Goal: Book appointment/travel/reservation

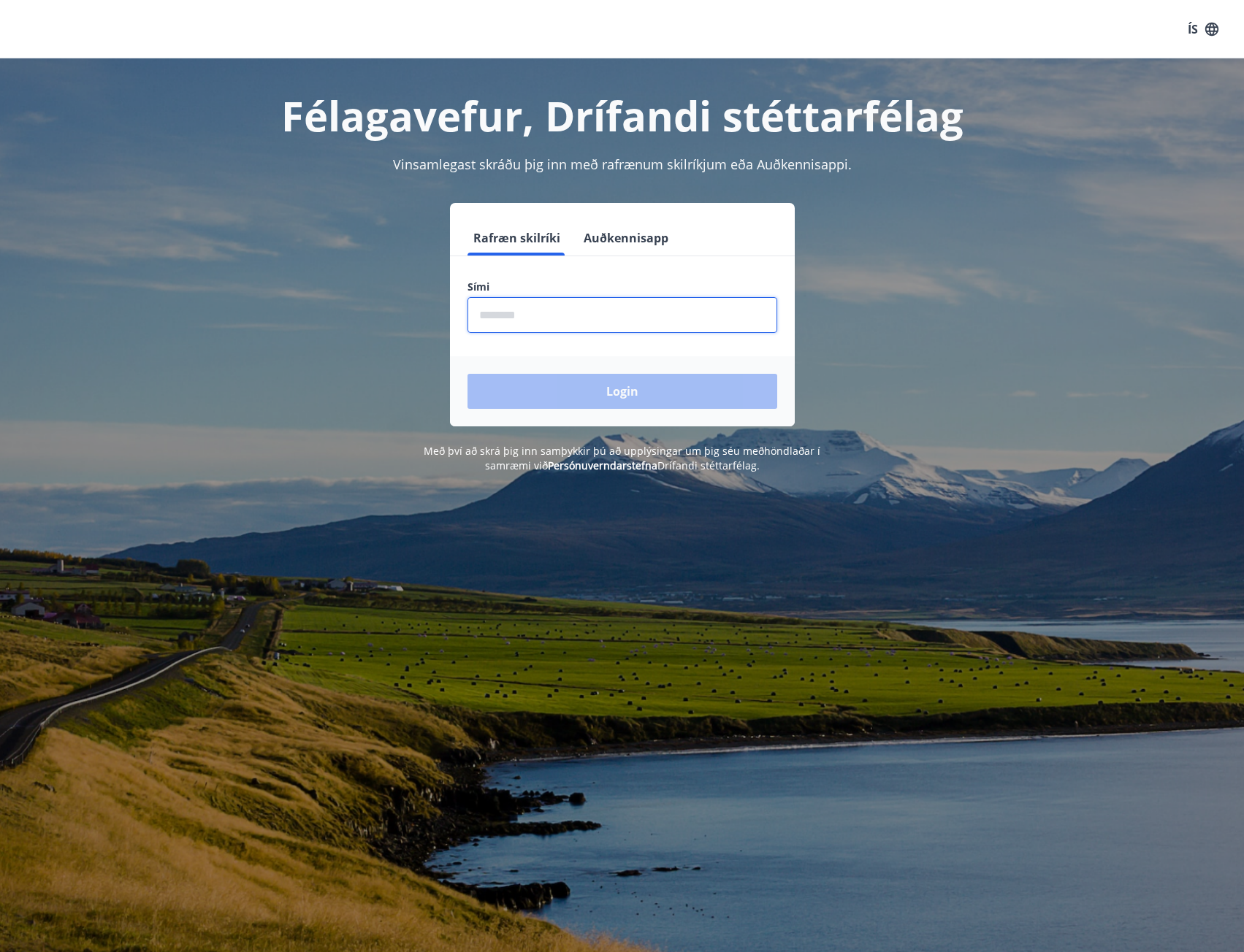
click at [616, 324] on input "phone" at bounding box center [622, 315] width 310 height 36
type input "********"
click at [467, 374] on button "Login" at bounding box center [622, 391] width 310 height 35
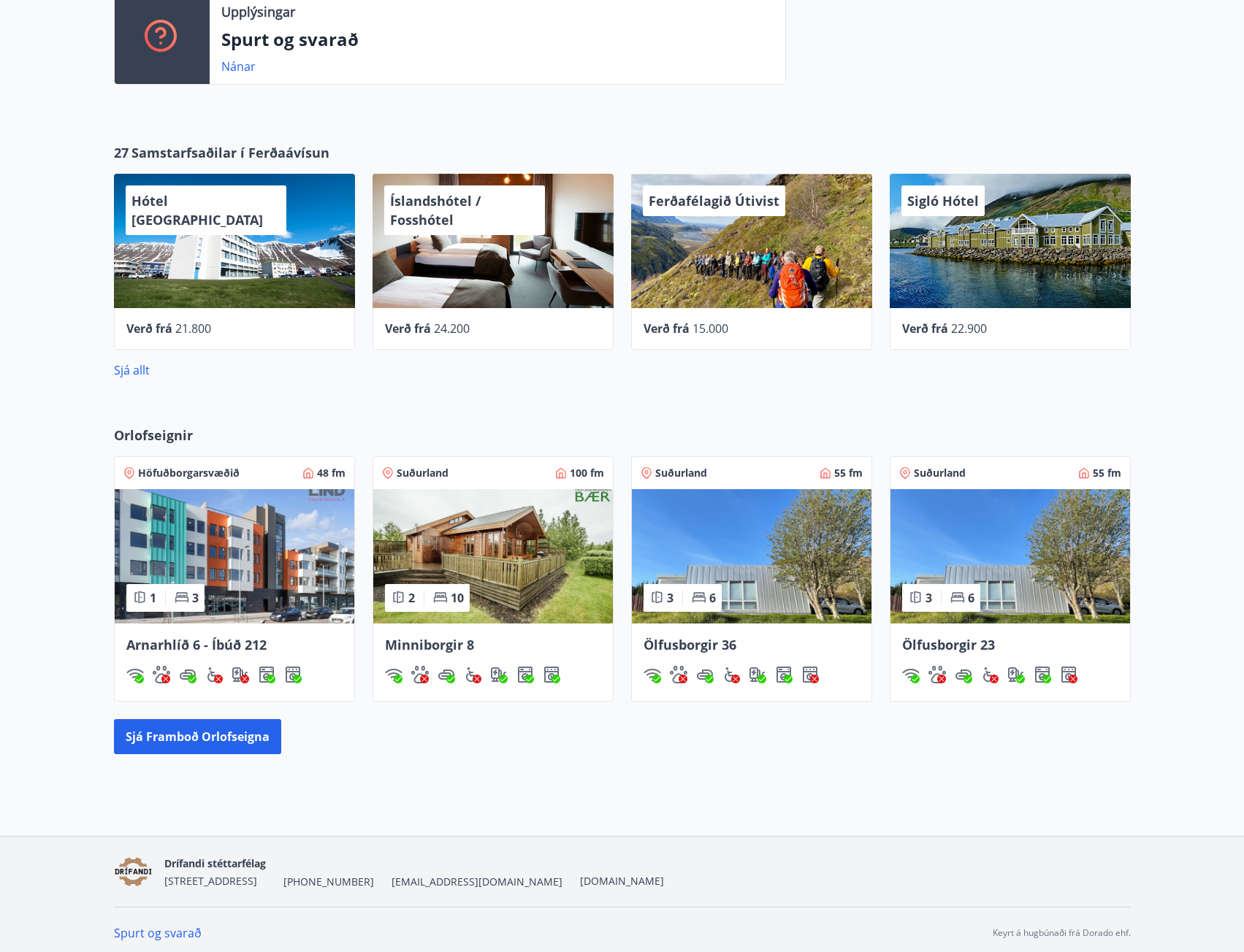
scroll to position [484, 0]
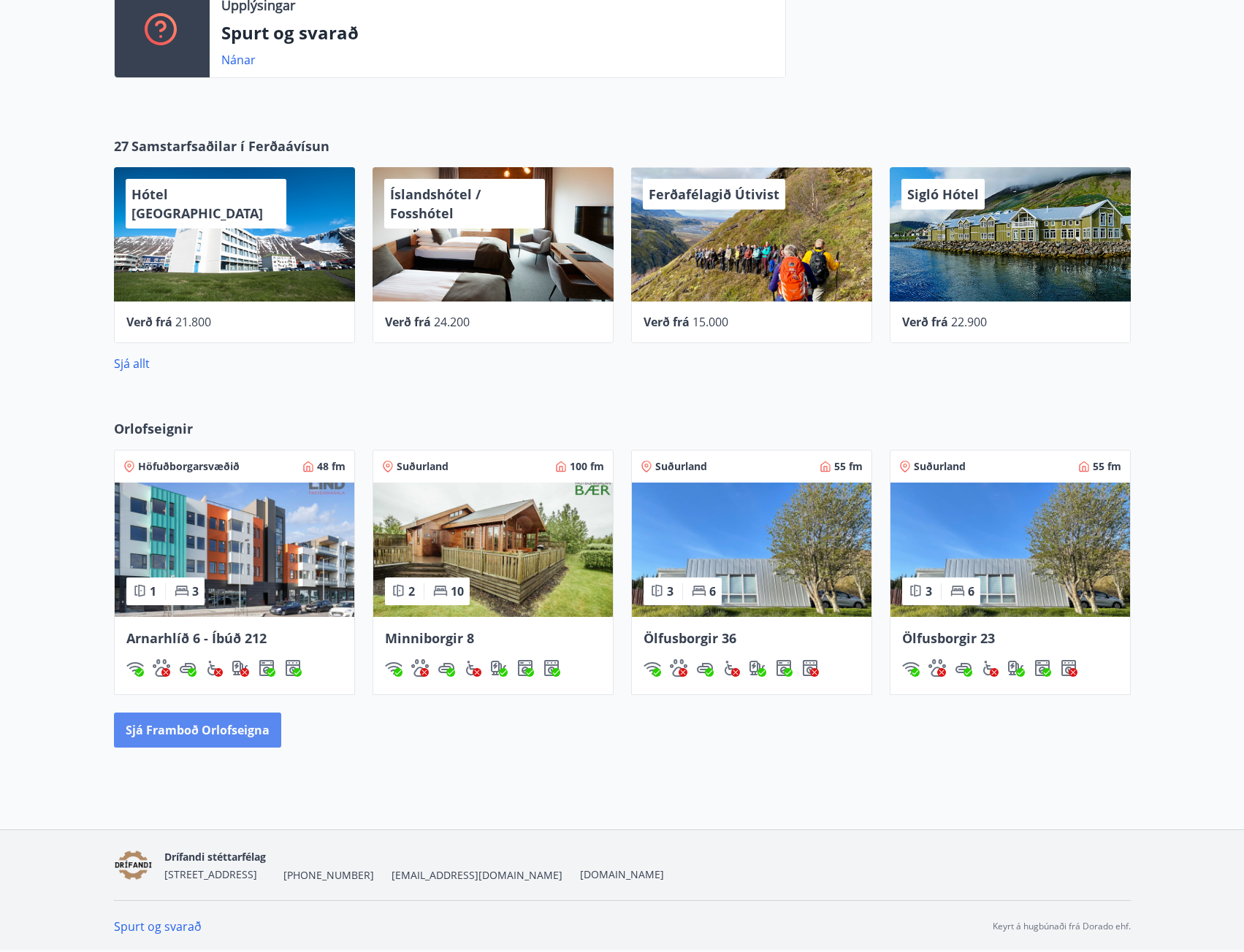
click at [217, 731] on button "Sjá framboð orlofseigna" at bounding box center [197, 731] width 167 height 35
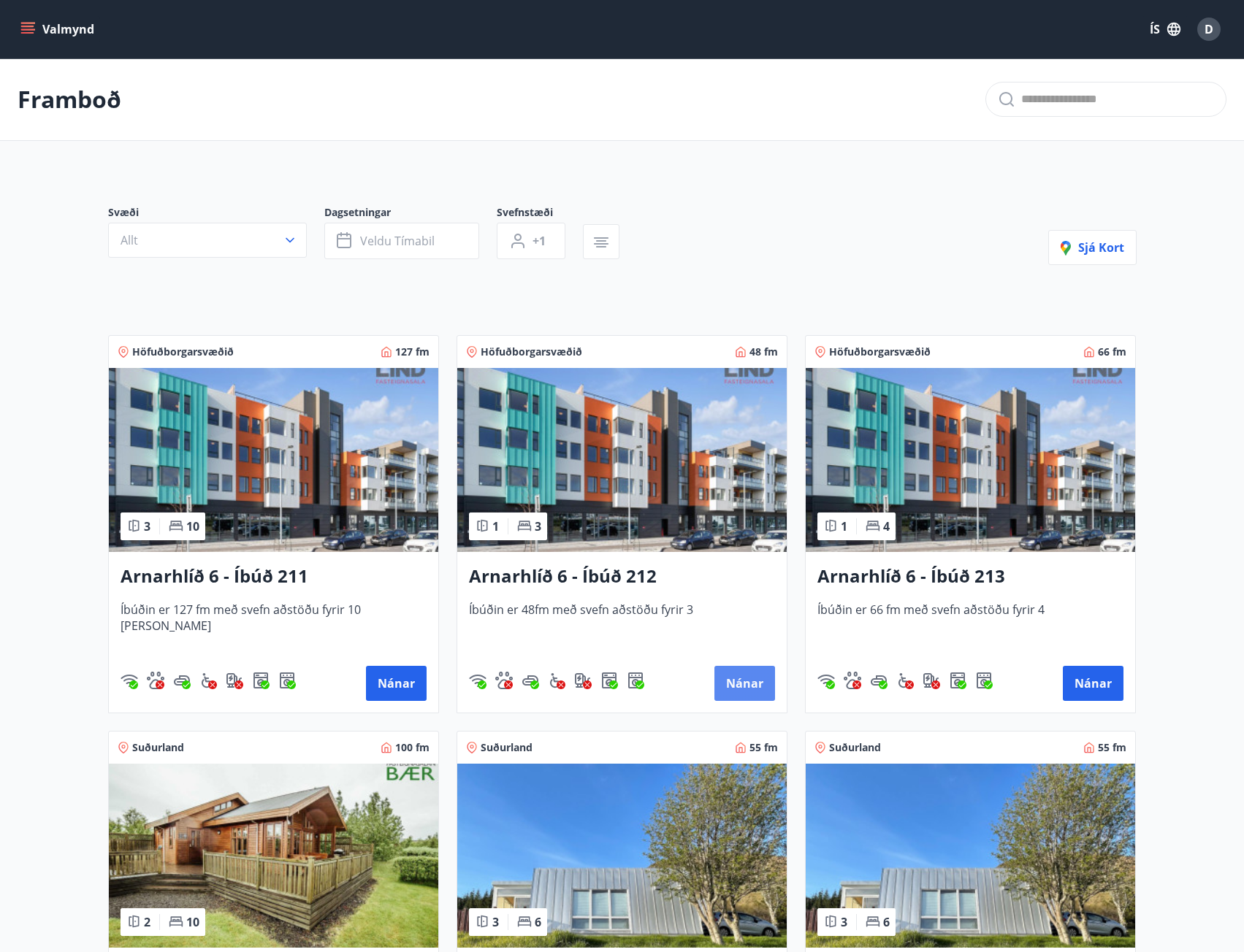
scroll to position [350, 0]
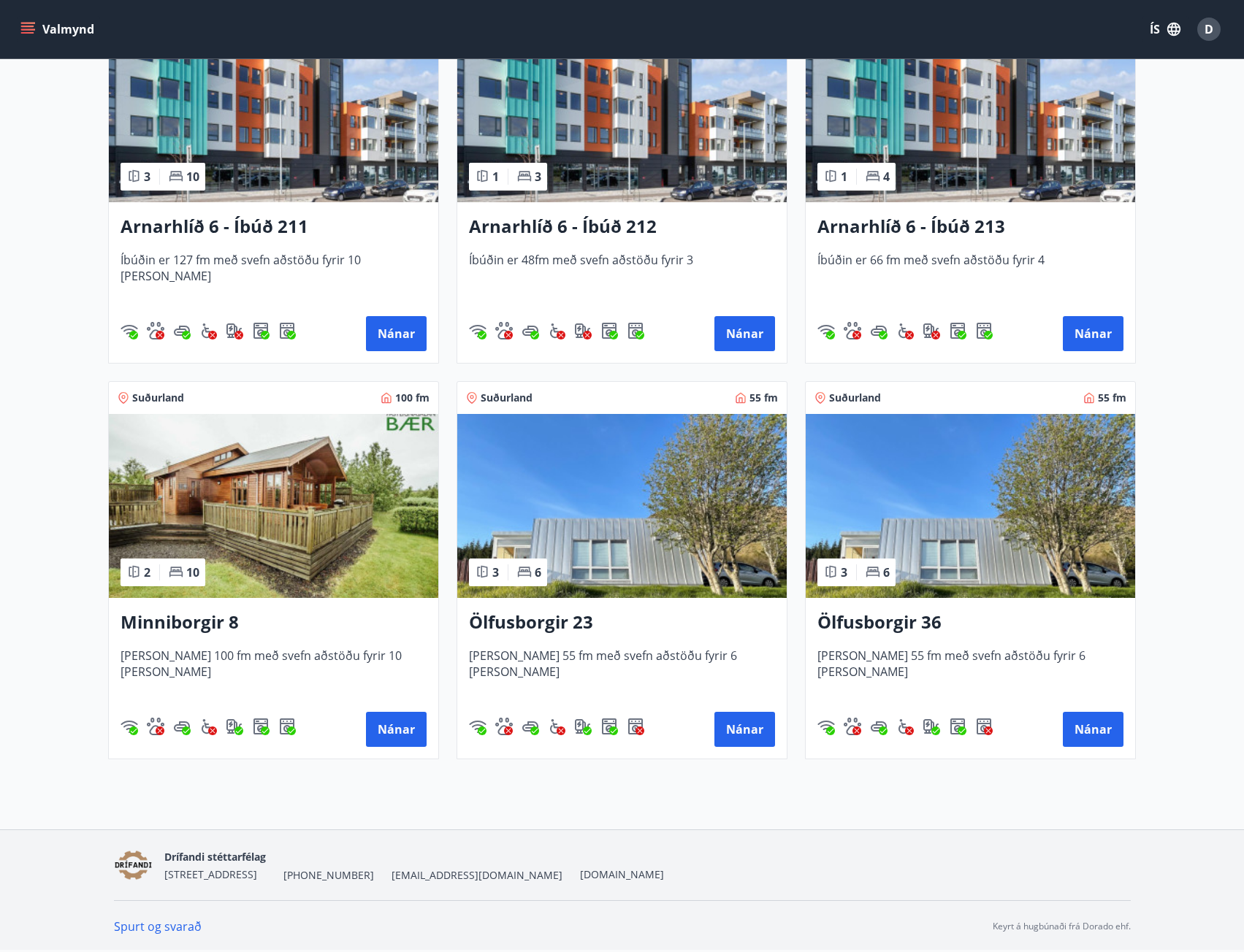
click at [294, 525] on img at bounding box center [274, 506] width 330 height 184
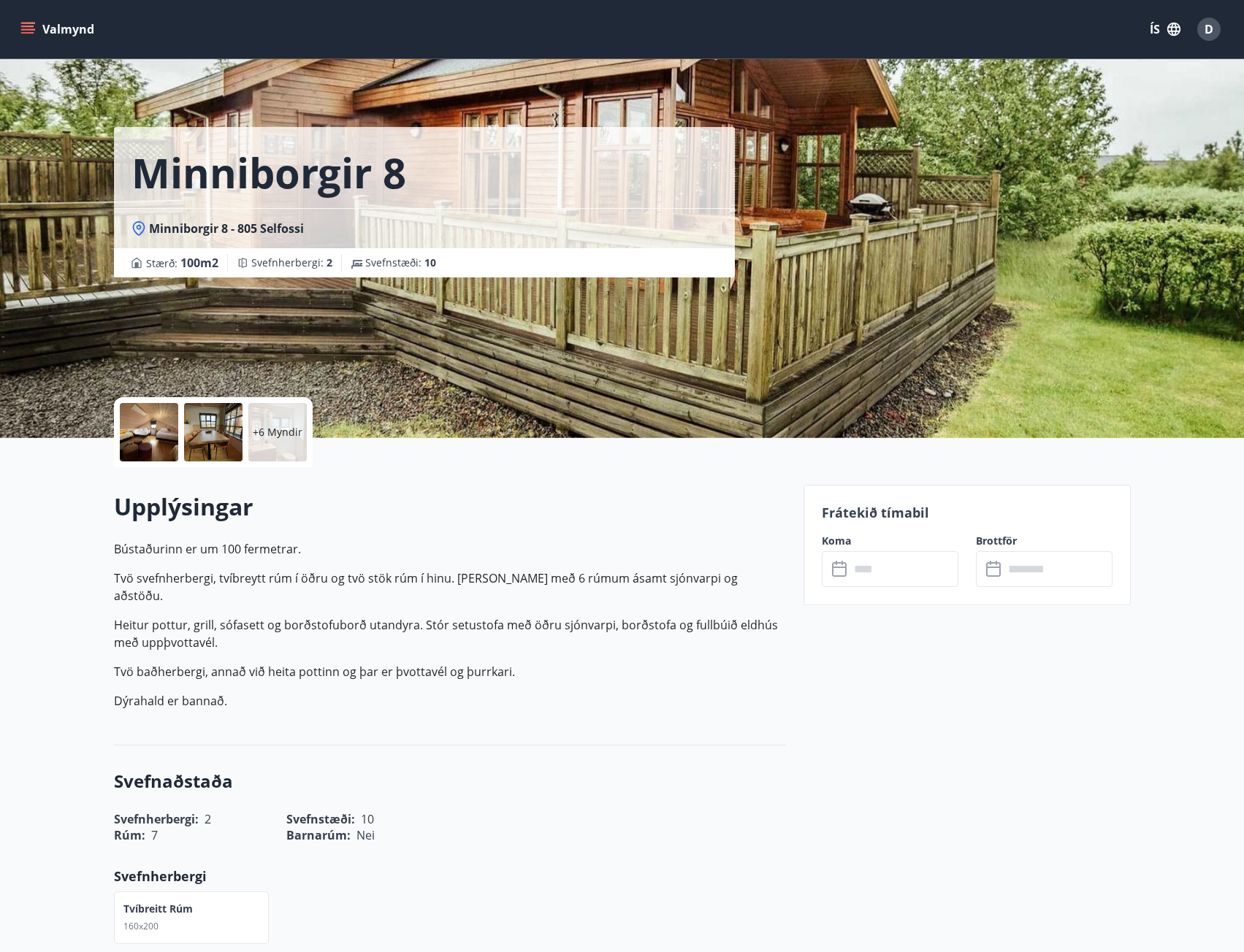
click at [912, 572] on input "text" at bounding box center [904, 569] width 109 height 36
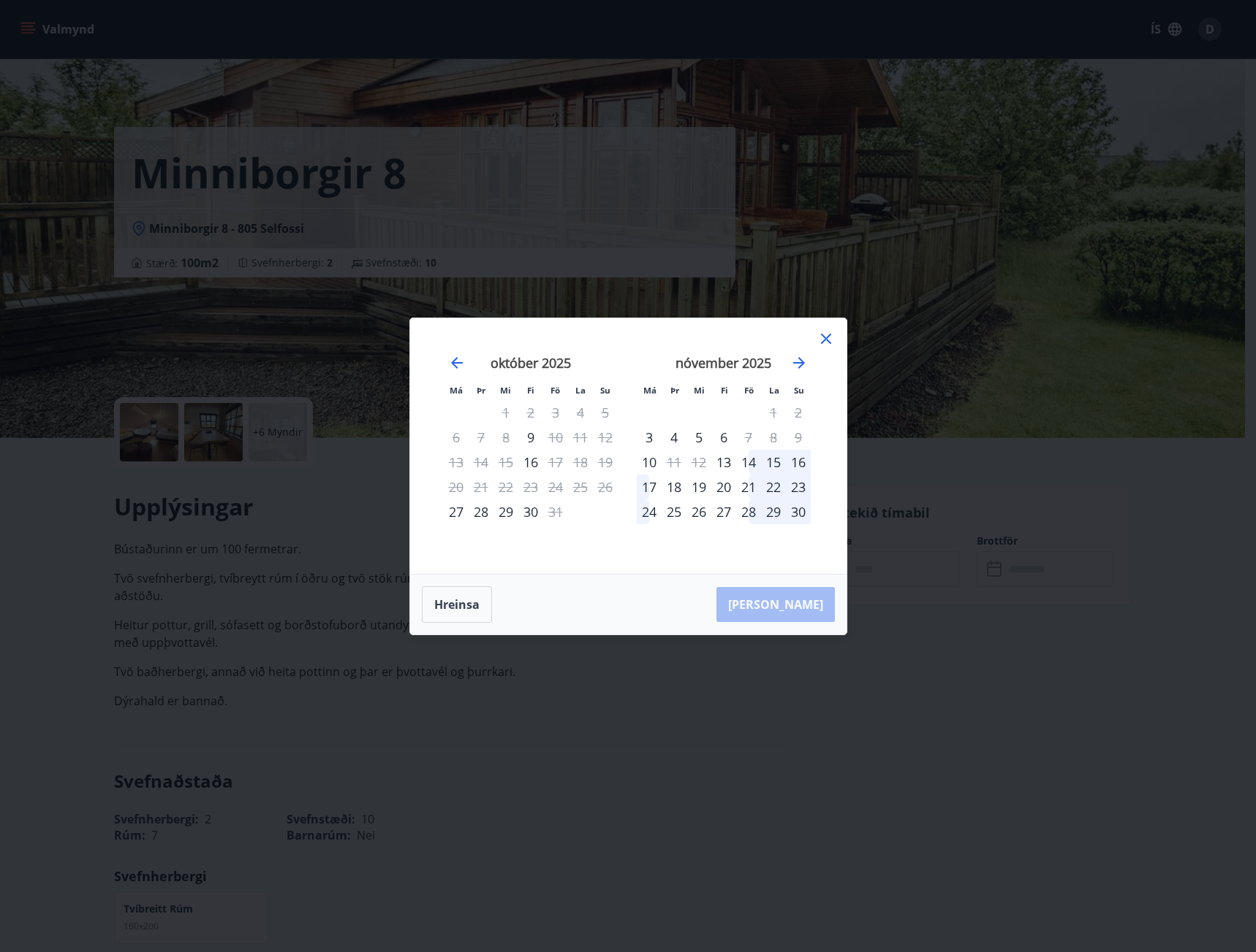
click at [752, 458] on div "14" at bounding box center [748, 461] width 24 height 24
click at [650, 487] on div "17" at bounding box center [648, 487] width 24 height 24
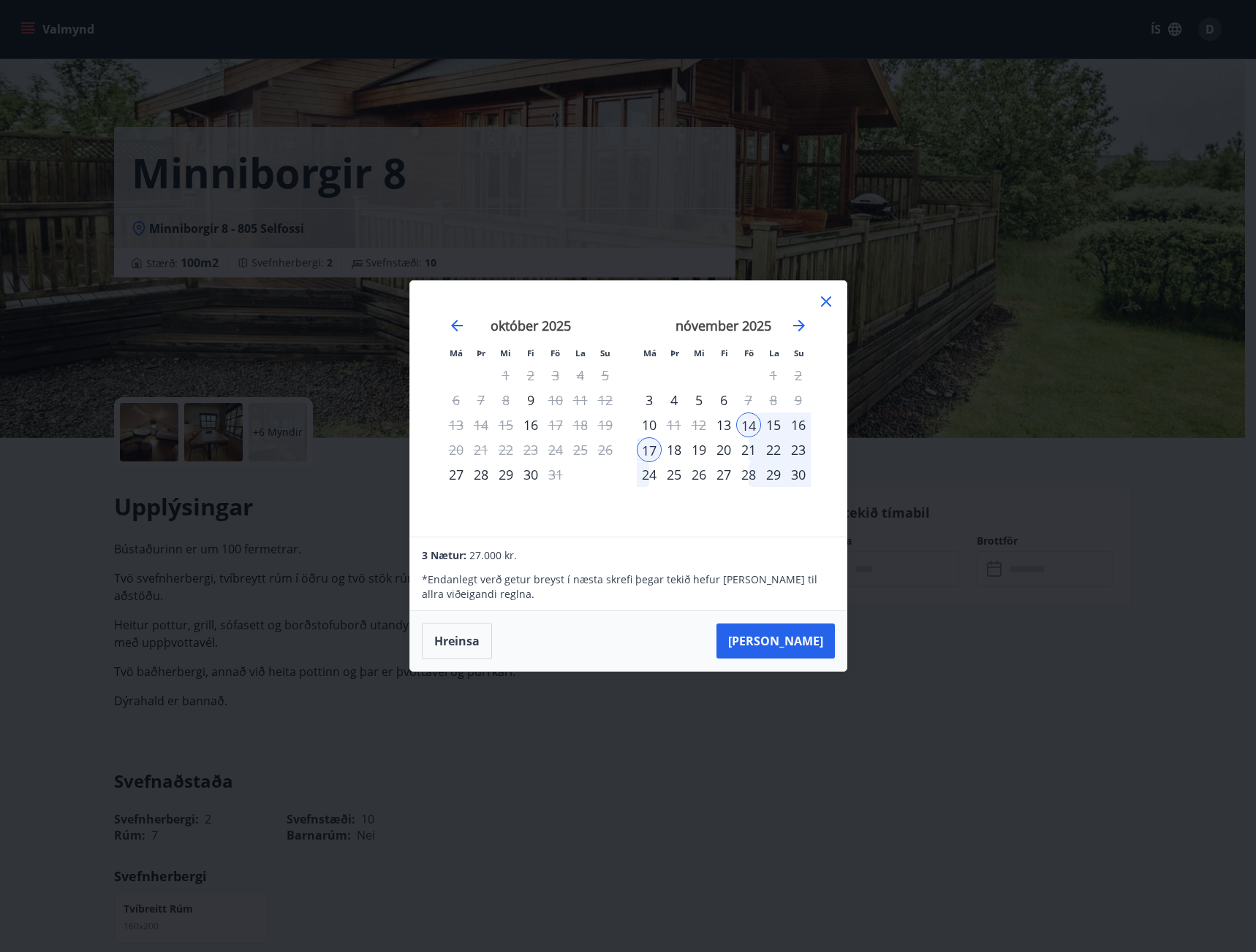
drag, startPoint x: 802, startPoint y: 646, endPoint x: 747, endPoint y: 625, distance: 58.9
click at [747, 625] on div "[PERSON_NAME]" at bounding box center [628, 641] width 436 height 60
click at [809, 641] on button "[PERSON_NAME]" at bounding box center [775, 642] width 118 height 35
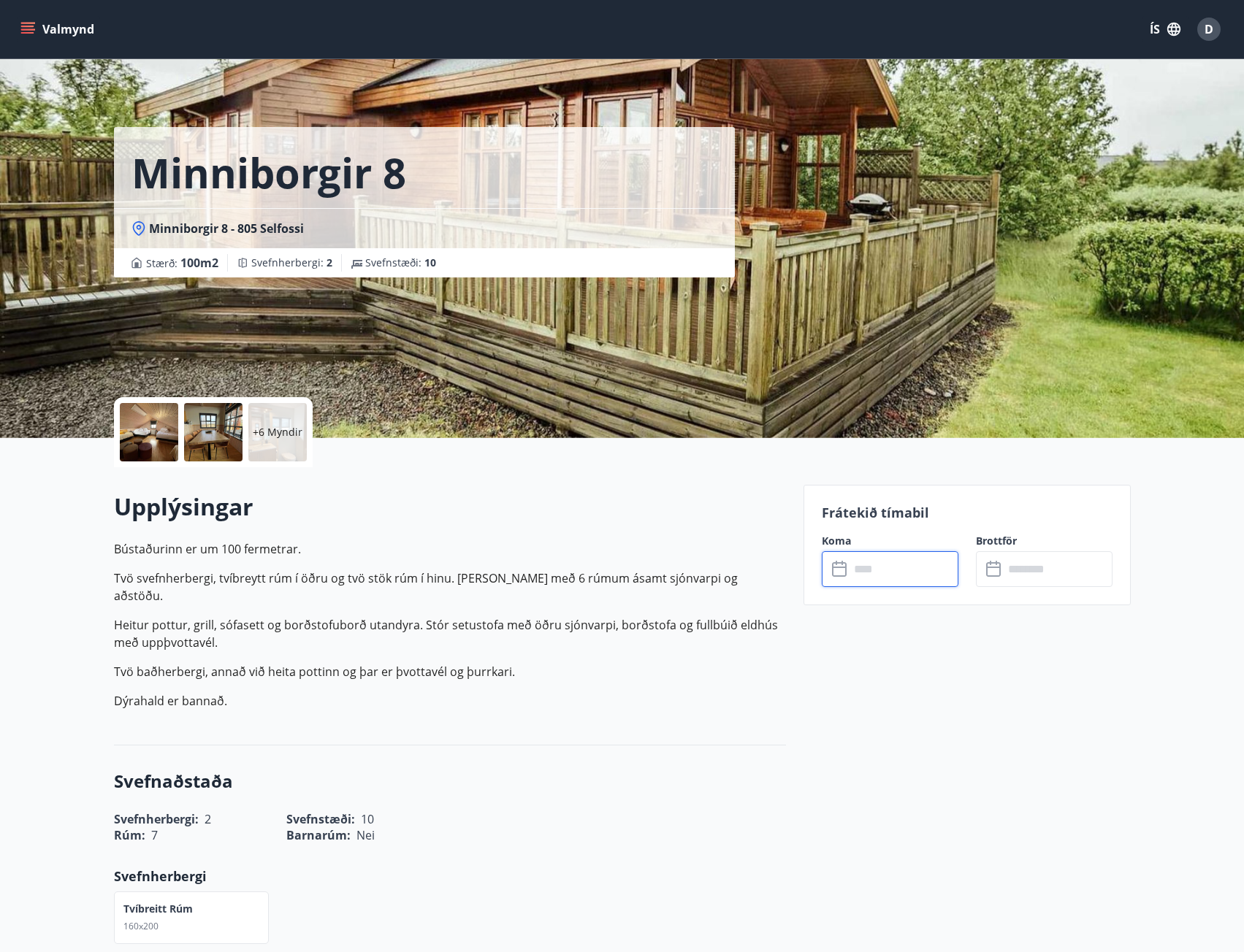
type input "******"
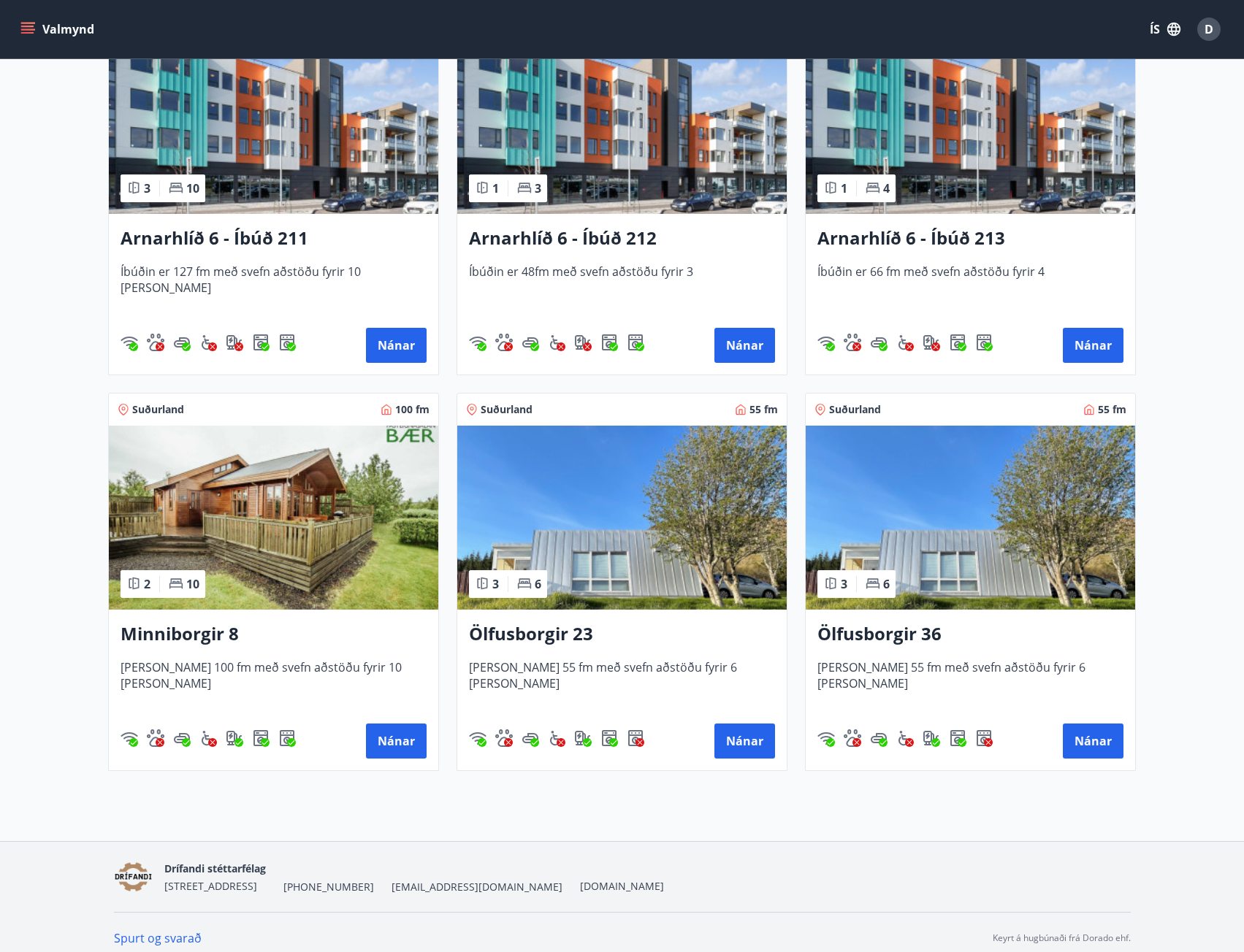
scroll to position [350, 0]
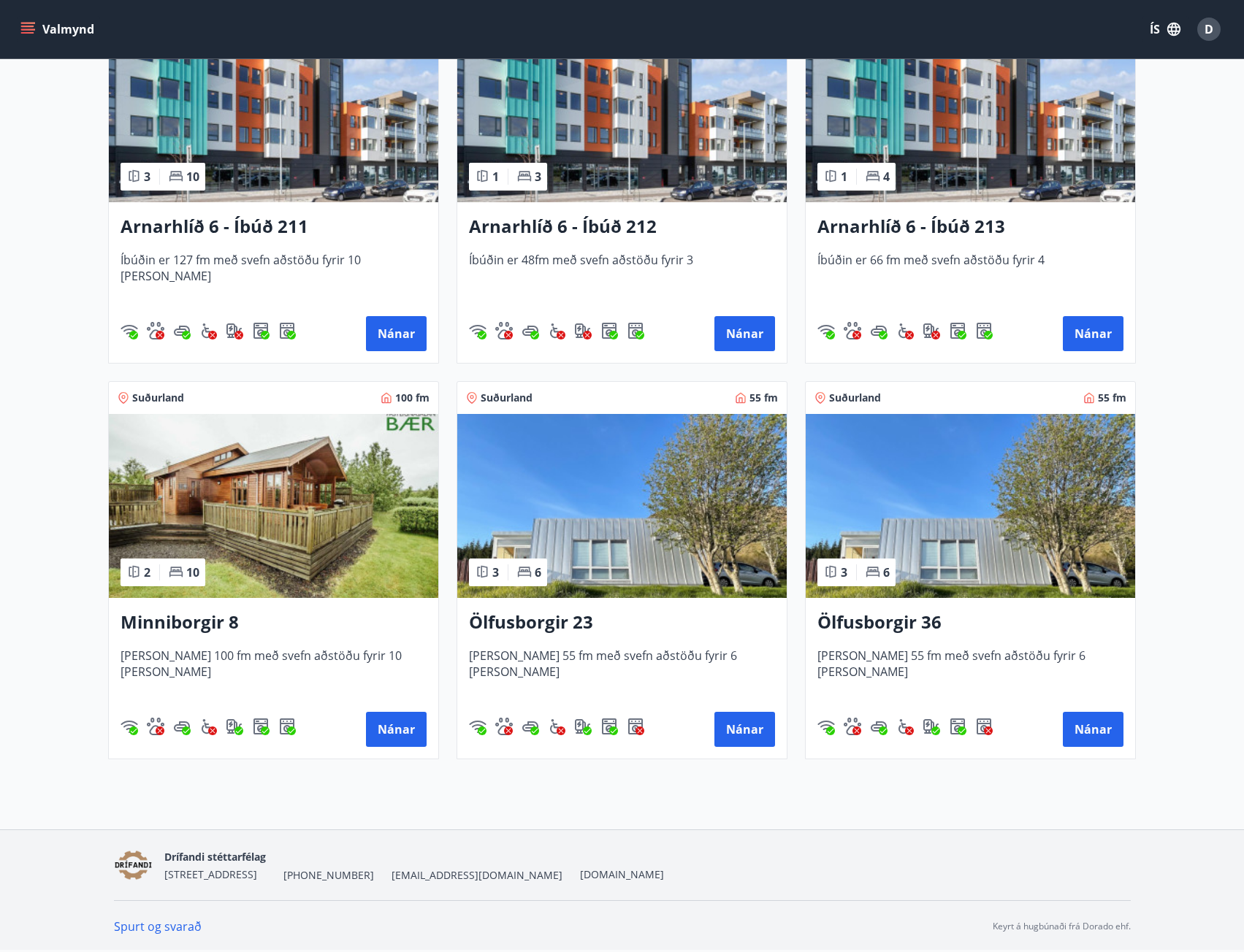
click at [380, 574] on img at bounding box center [274, 506] width 330 height 184
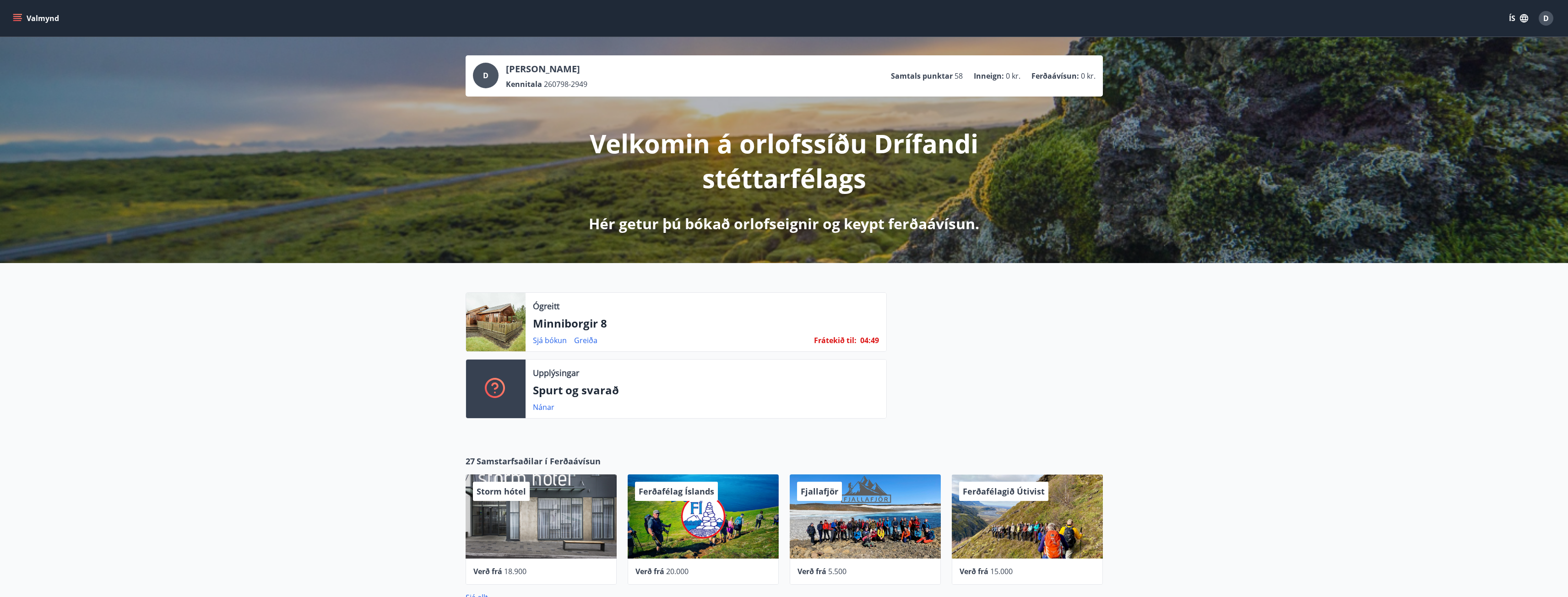
click at [712, 323] on p "Minniborgir 8" at bounding box center [706, 323] width 346 height 15
click at [545, 342] on link "Sjá bókun" at bounding box center [550, 340] width 34 height 10
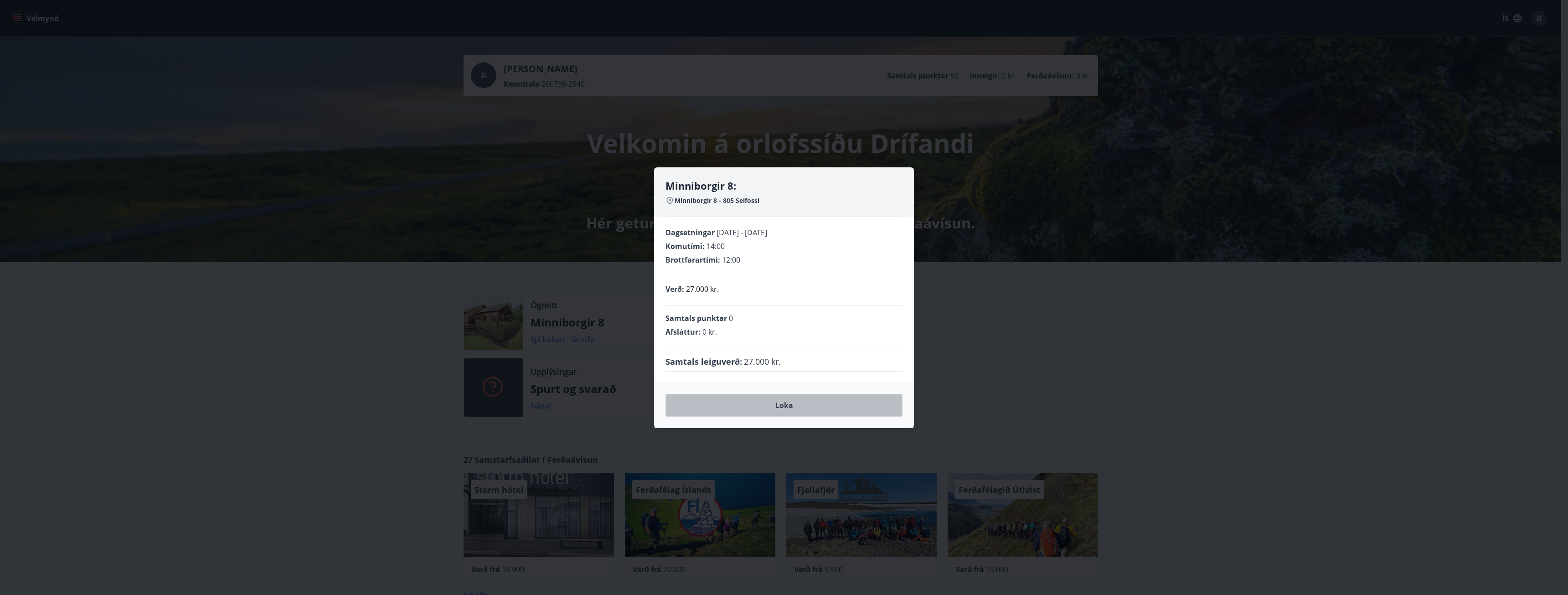
click at [741, 406] on button "Loka" at bounding box center [783, 405] width 237 height 23
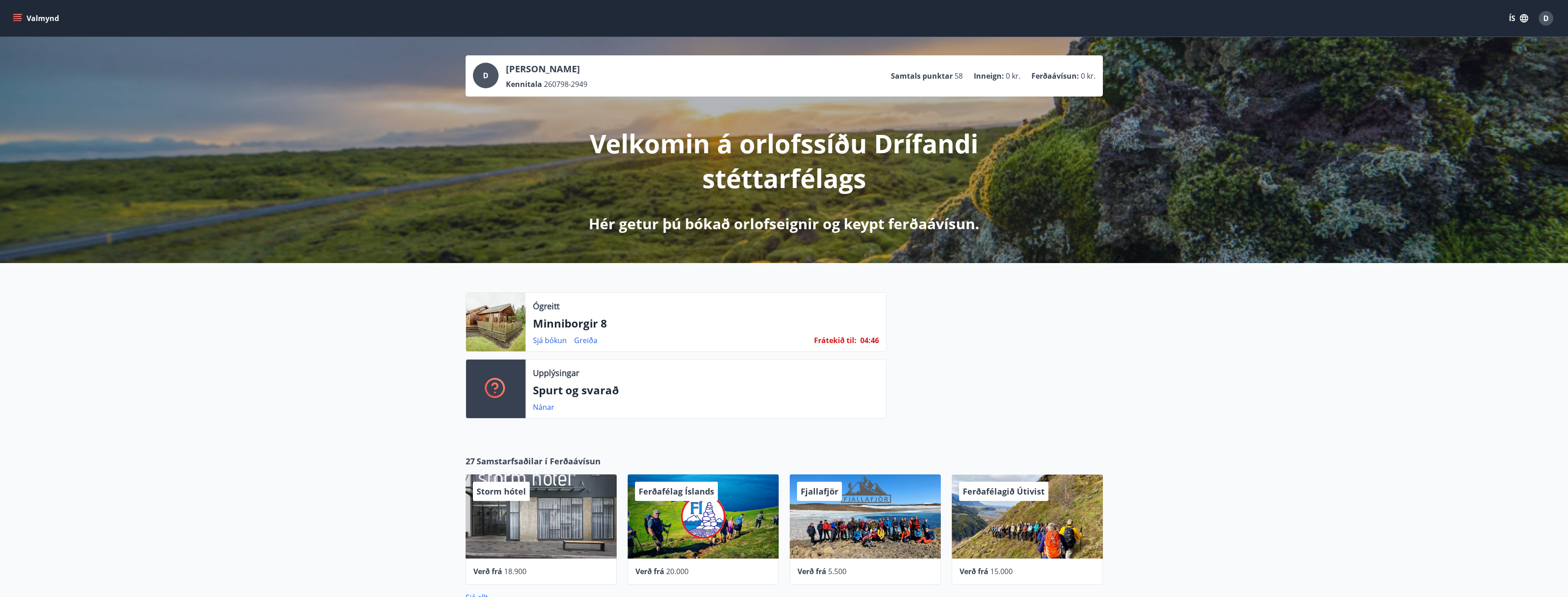
click at [493, 334] on div at bounding box center [495, 322] width 59 height 59
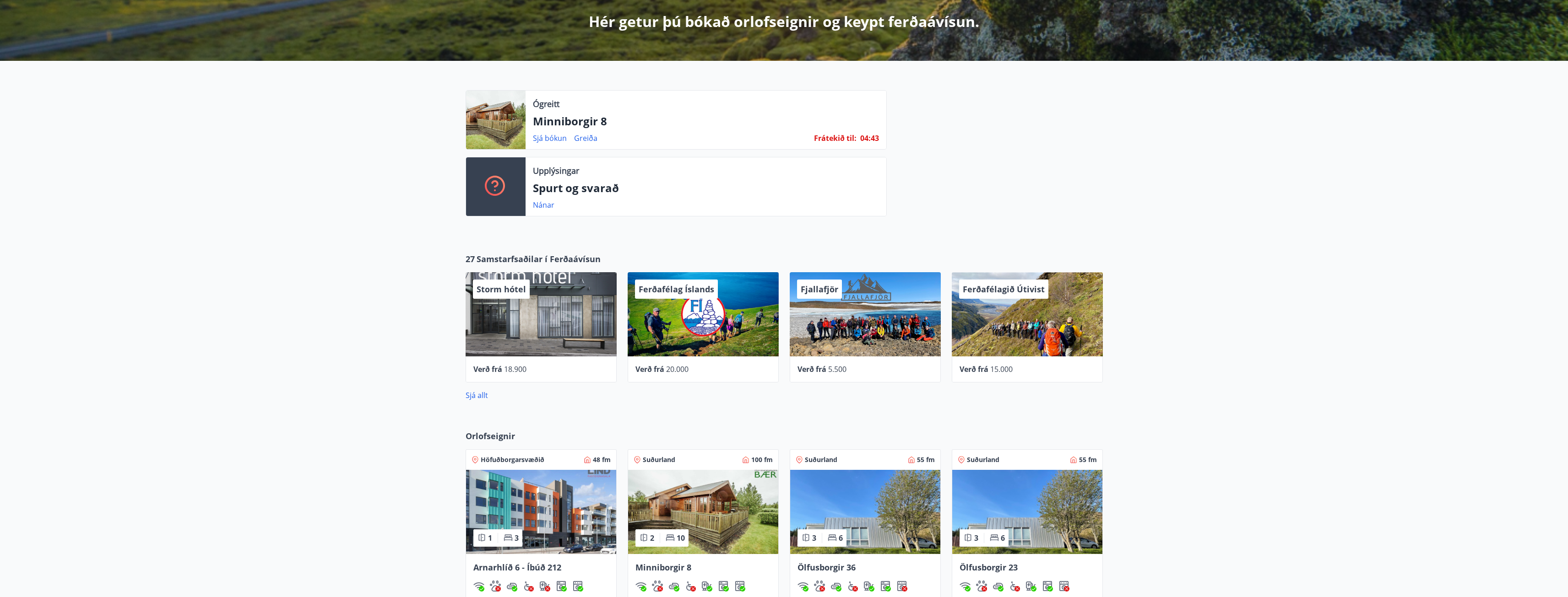
scroll to position [369, 0]
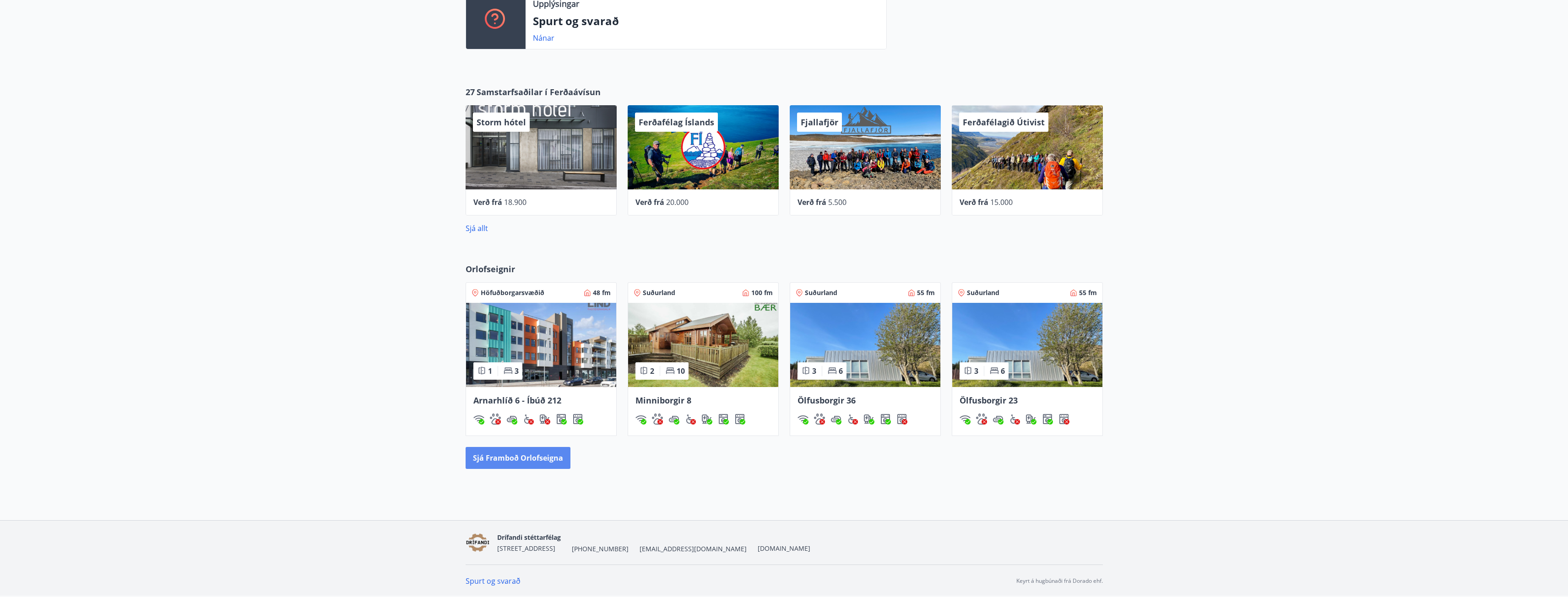
click at [542, 462] on button "Sjá framboð orlofseigna" at bounding box center [518, 458] width 105 height 22
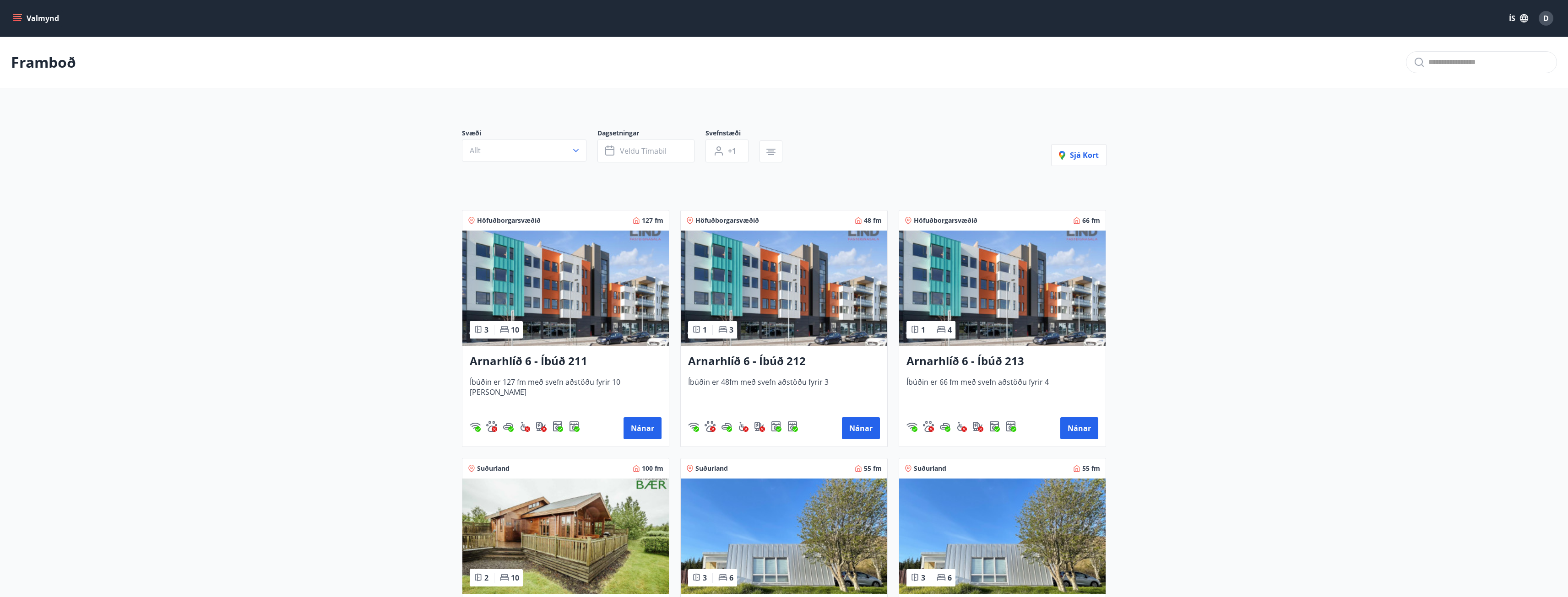
click at [589, 510] on img at bounding box center [565, 536] width 207 height 115
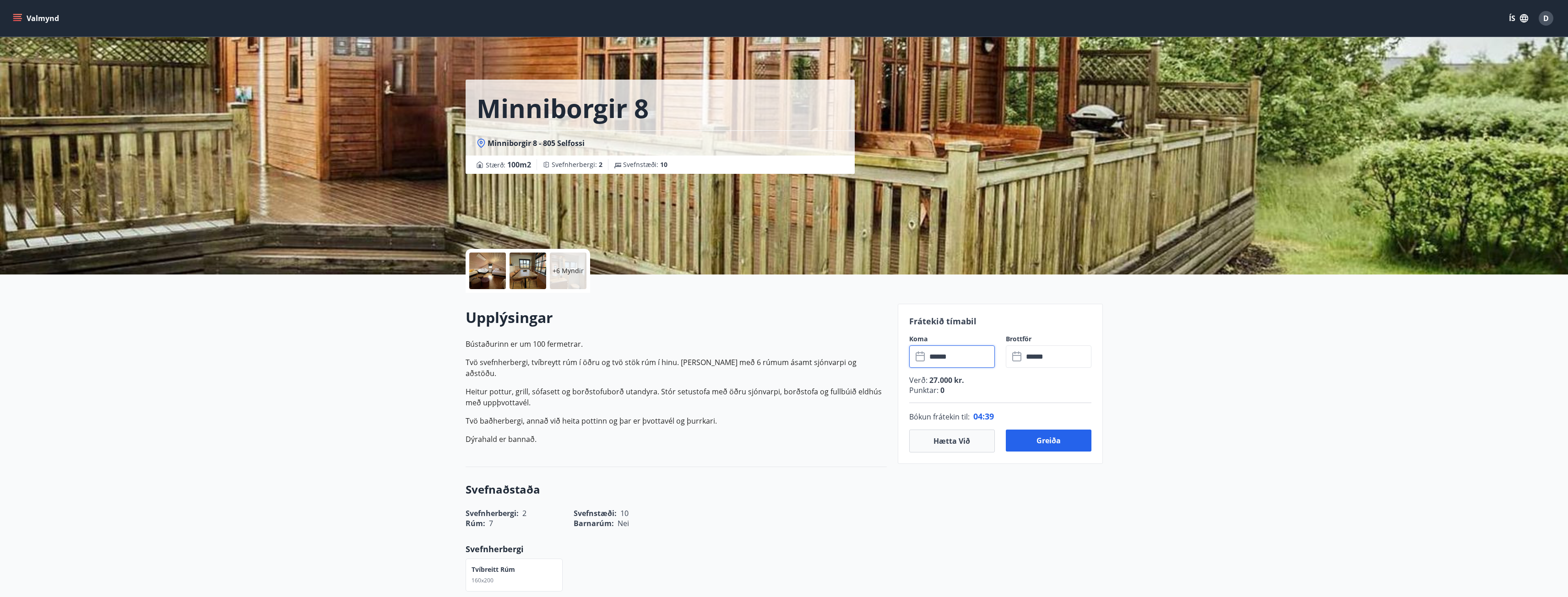
click at [965, 356] on input "******" at bounding box center [961, 356] width 68 height 23
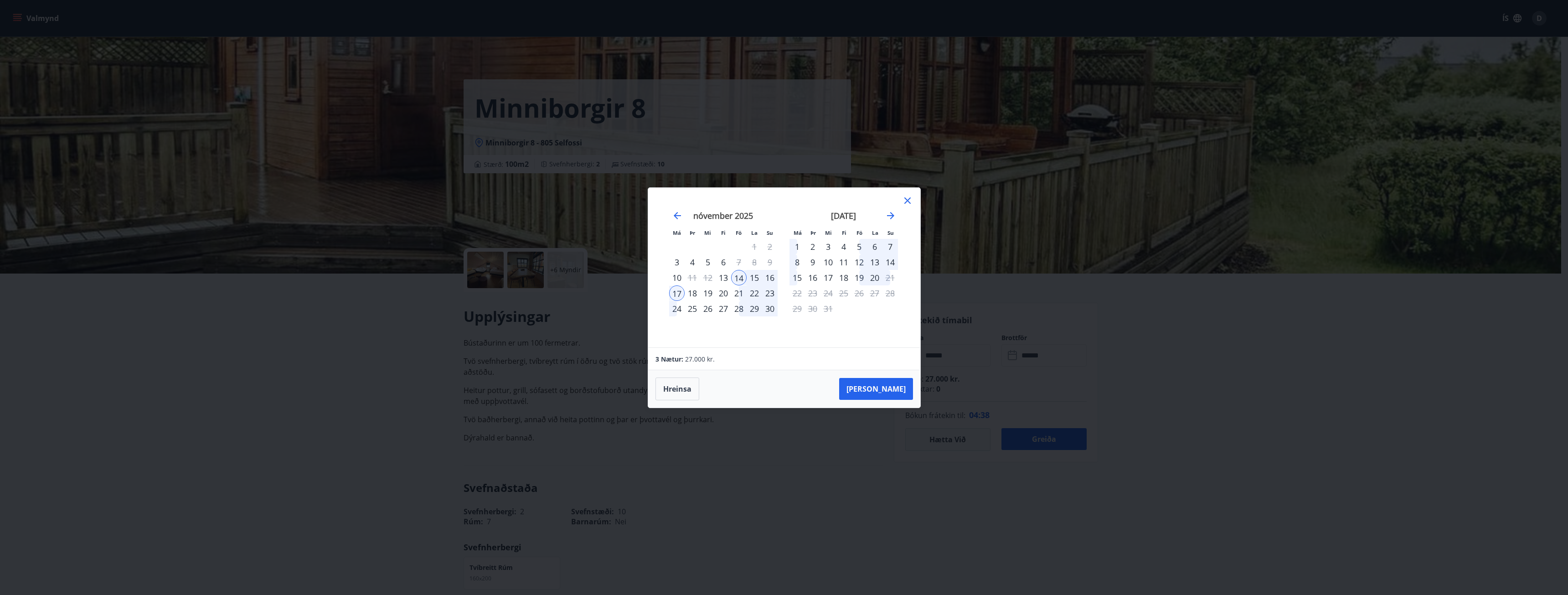
drag, startPoint x: 922, startPoint y: 490, endPoint x: 909, endPoint y: 420, distance: 71.2
click at [920, 482] on div "Má Þr Mi Fi Fö La Su Má Þr Mi Fi Fö La Su október 2025 1 2 3 4 5 6 7 8 9 10 11 …" at bounding box center [784, 297] width 1568 height 595
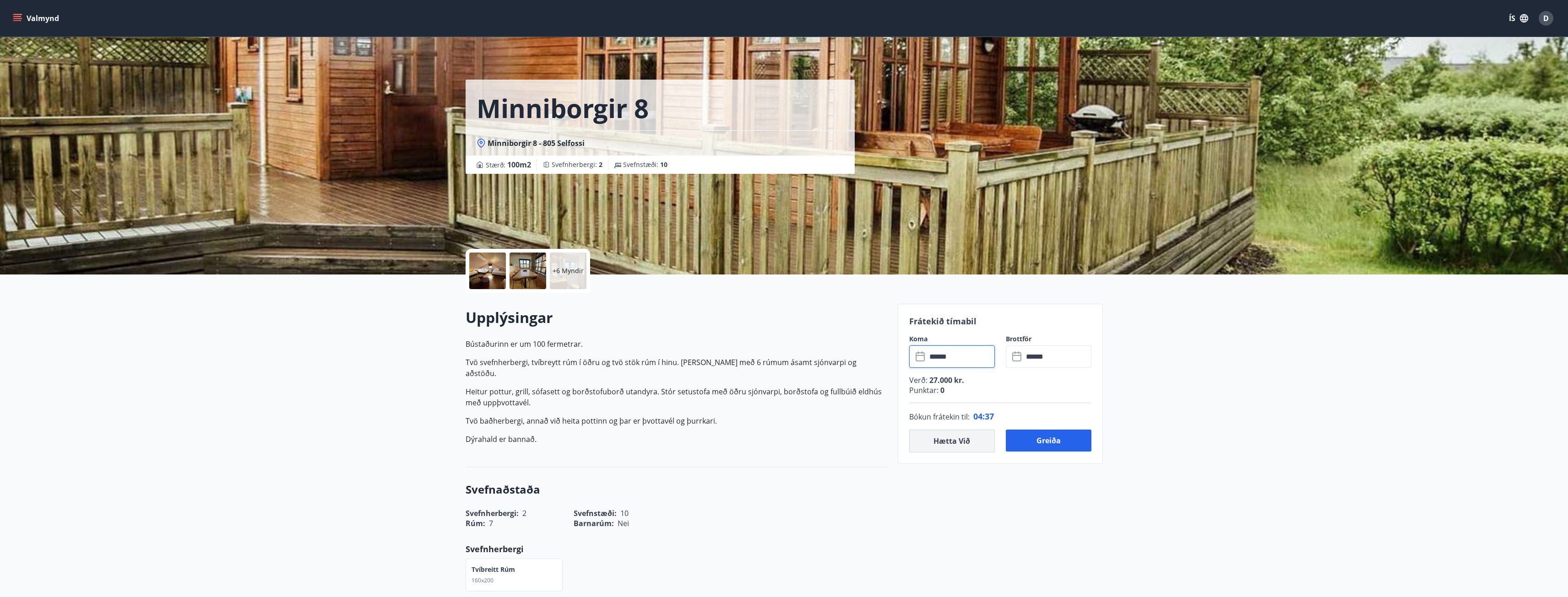
click at [938, 439] on button "Hætta við" at bounding box center [952, 441] width 86 height 23
click at [957, 358] on input "text" at bounding box center [961, 356] width 68 height 23
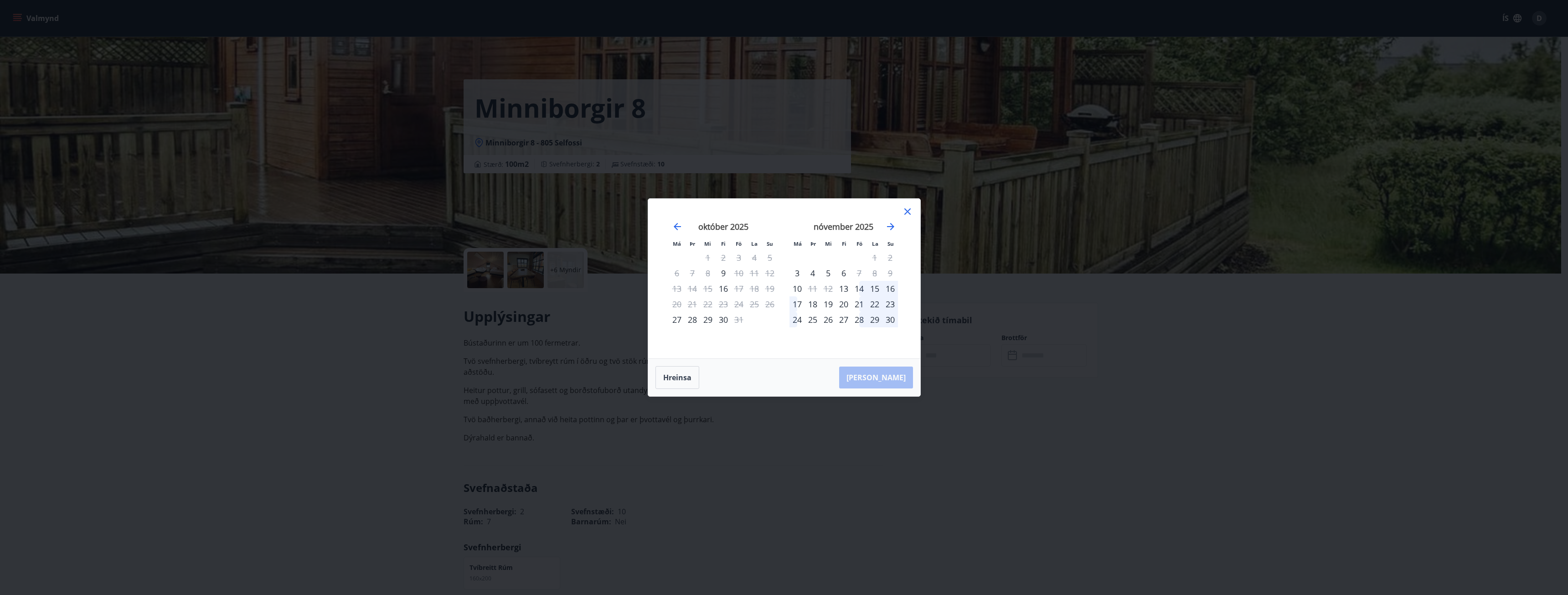
click at [859, 304] on div "21" at bounding box center [859, 304] width 15 height 15
click at [795, 321] on div "24" at bounding box center [797, 319] width 15 height 15
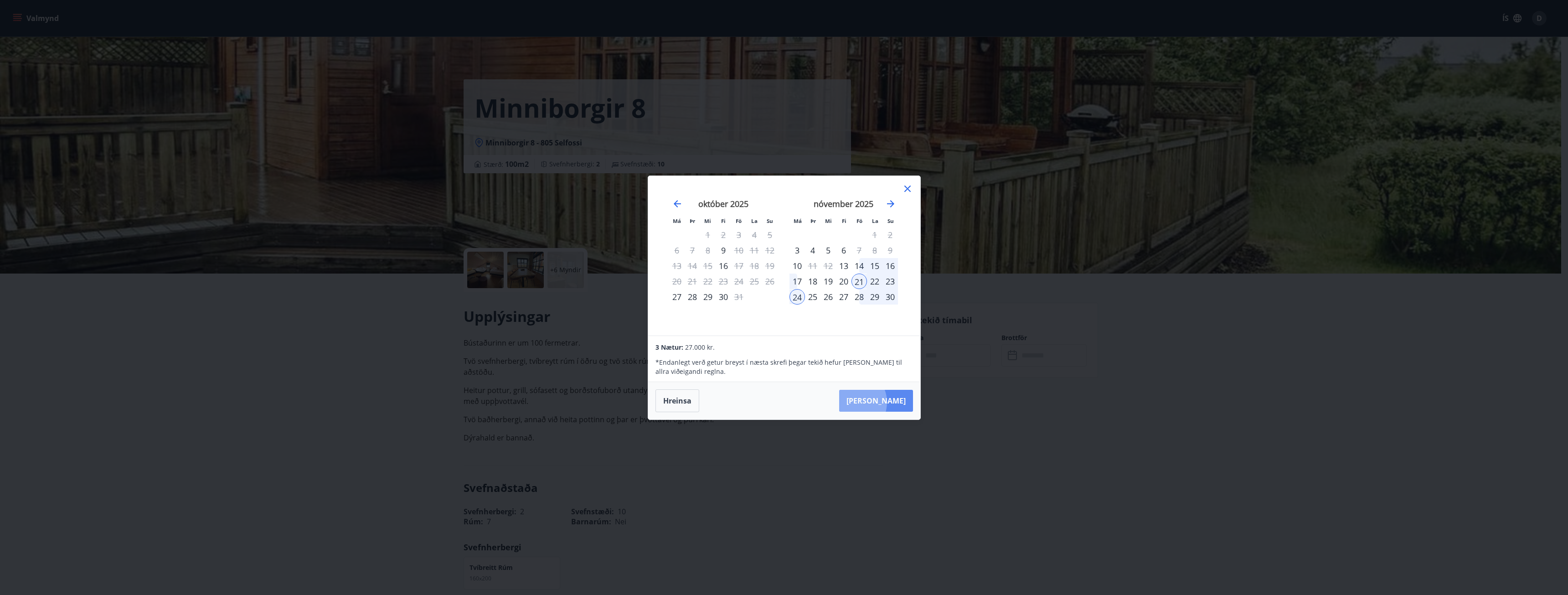
click at [880, 402] on button "[PERSON_NAME]" at bounding box center [876, 401] width 74 height 22
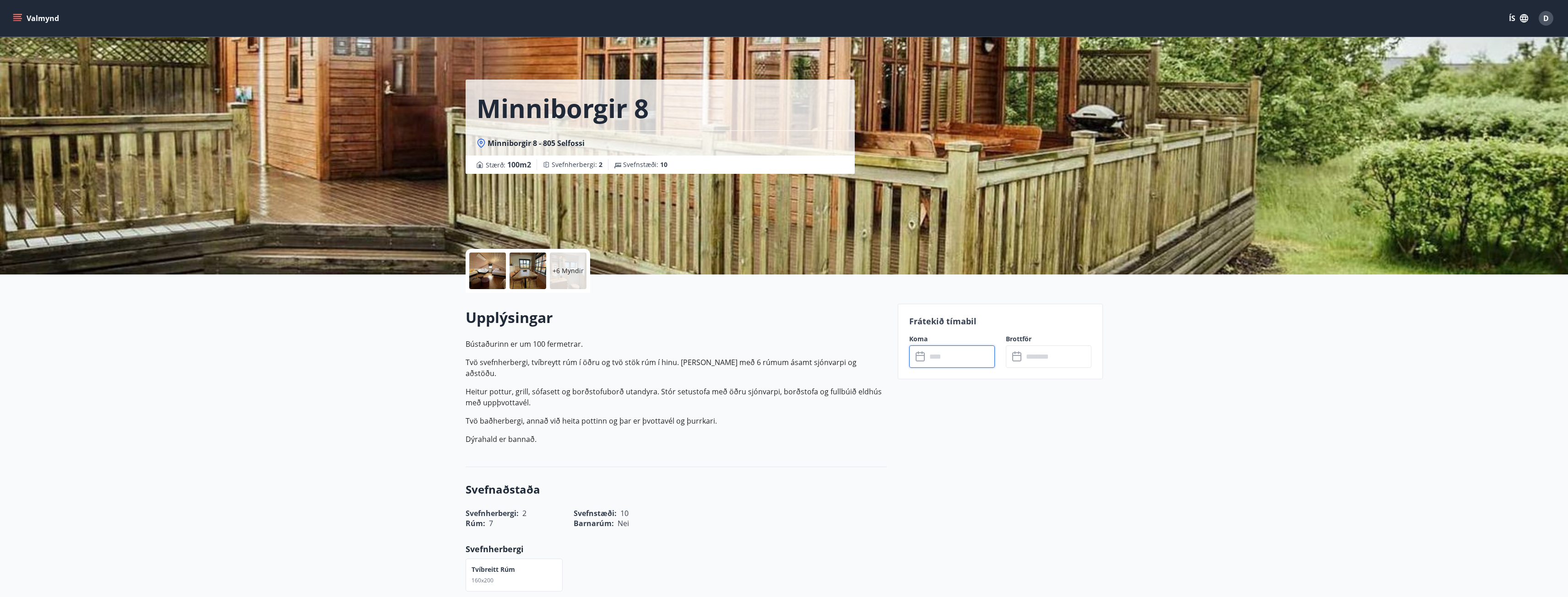
type input "******"
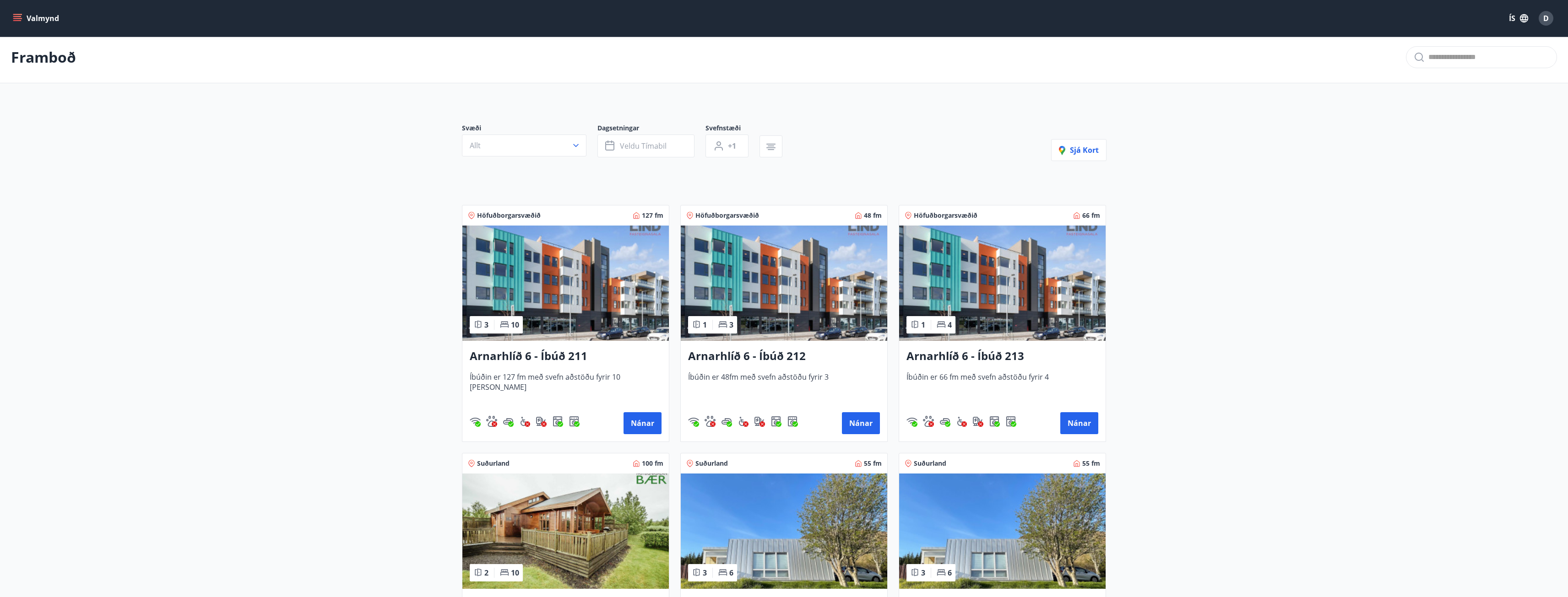
scroll to position [219, 0]
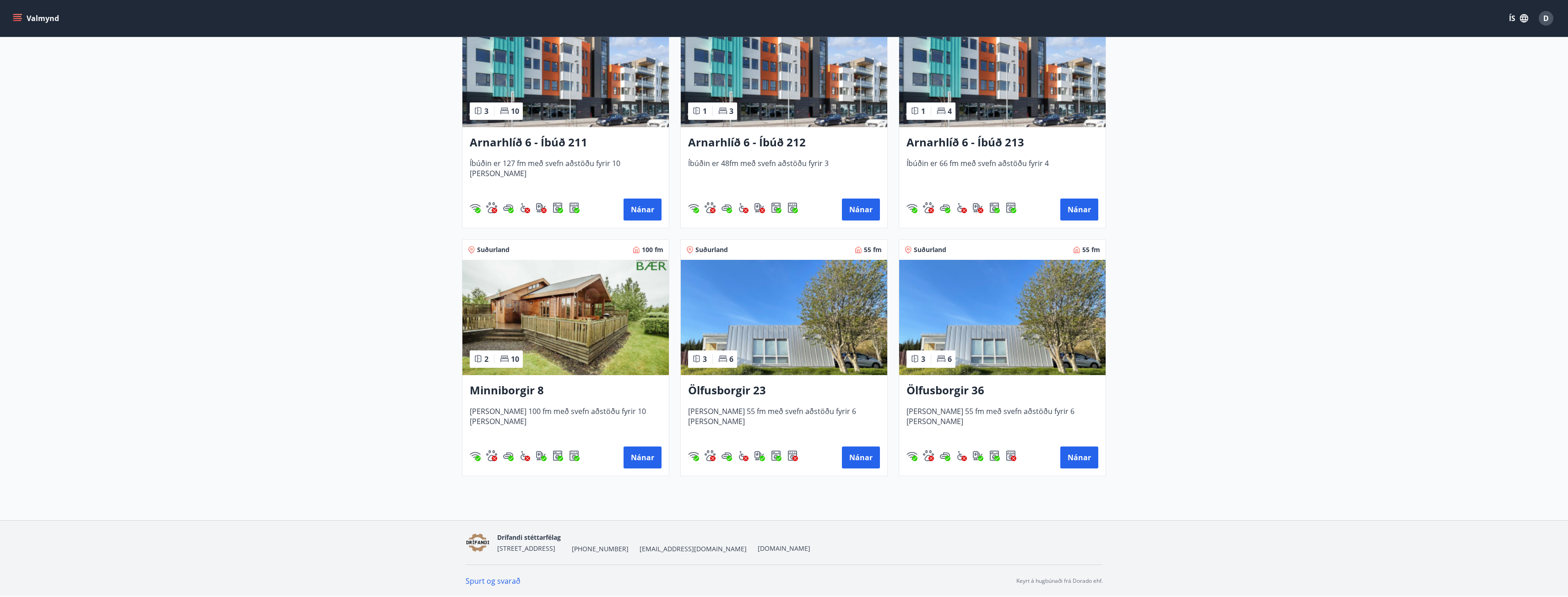
click at [965, 383] on h3 "Ölfusborgir 36" at bounding box center [1003, 390] width 192 height 16
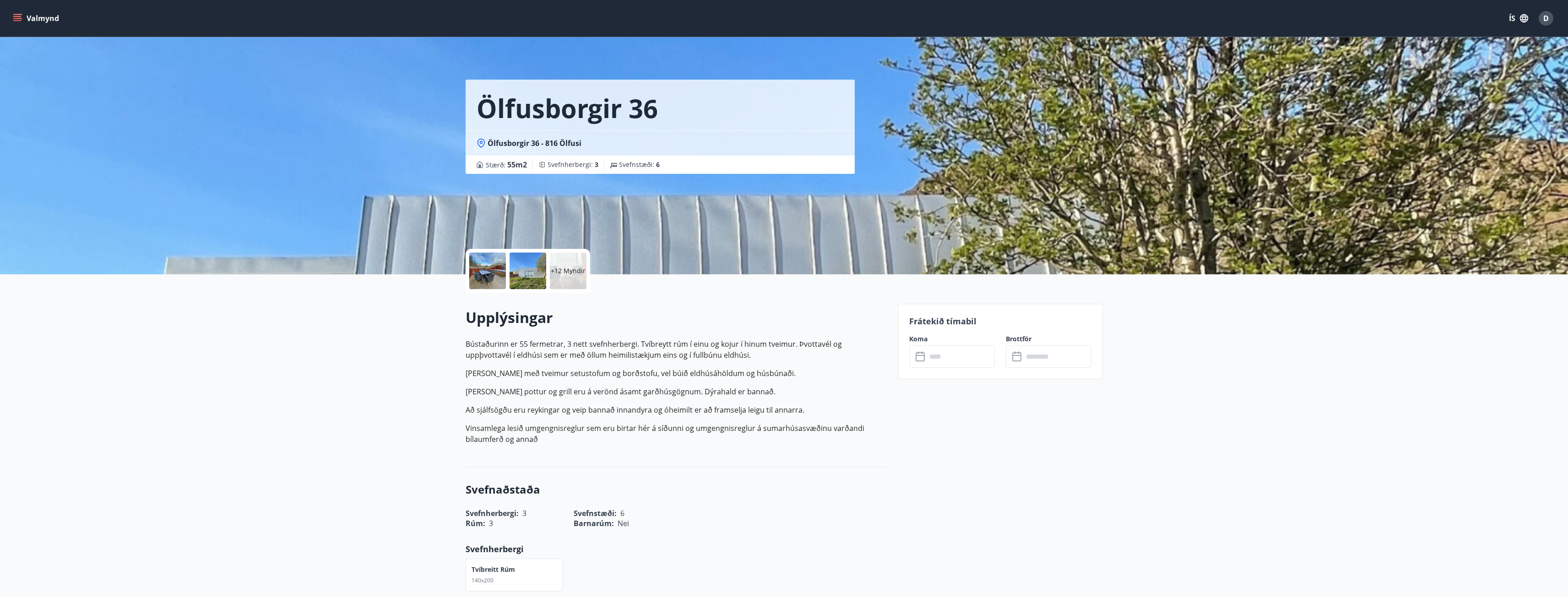
click at [961, 365] on input "text" at bounding box center [961, 356] width 68 height 23
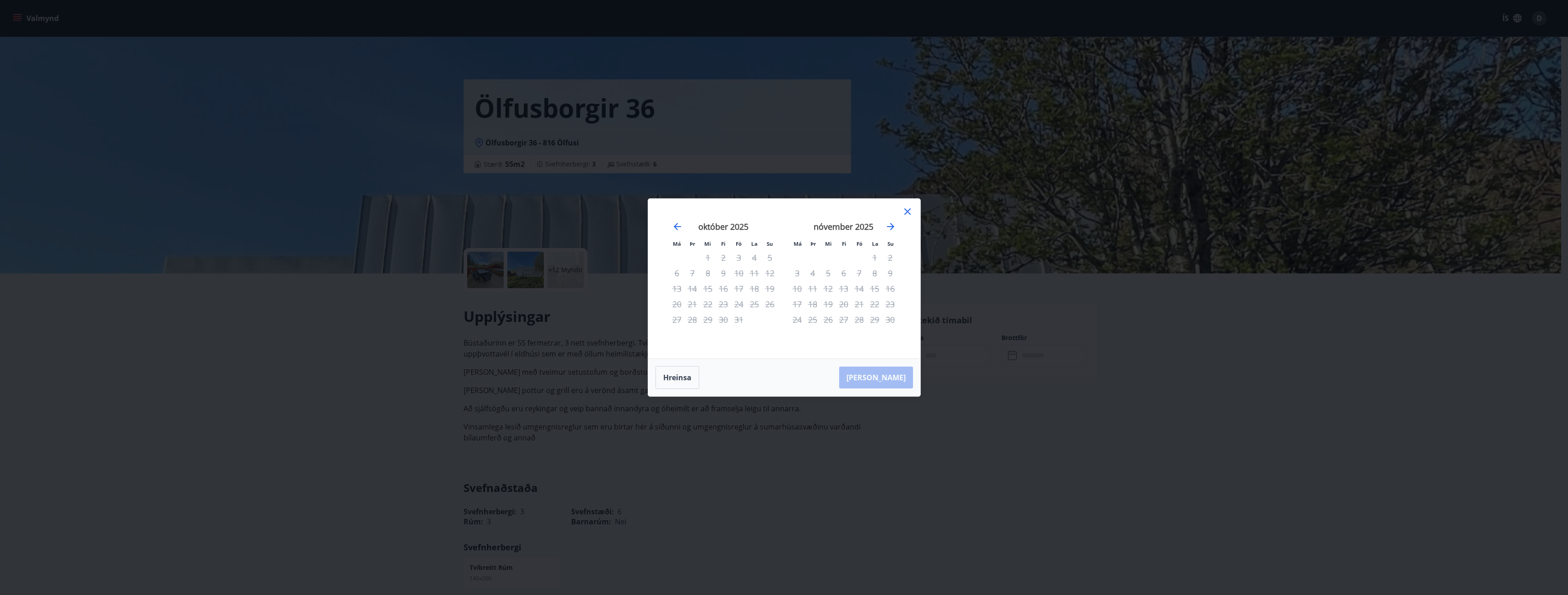
drag, startPoint x: 285, startPoint y: 331, endPoint x: 333, endPoint y: 277, distance: 72.2
click at [283, 329] on div "Má Þr Mi Fi Fö La Su Má Þr Mi Fi Fö La Su [DATE] 1 2 3 4 5 6 7 8 9 10 11 12 13 …" at bounding box center [784, 297] width 1568 height 595
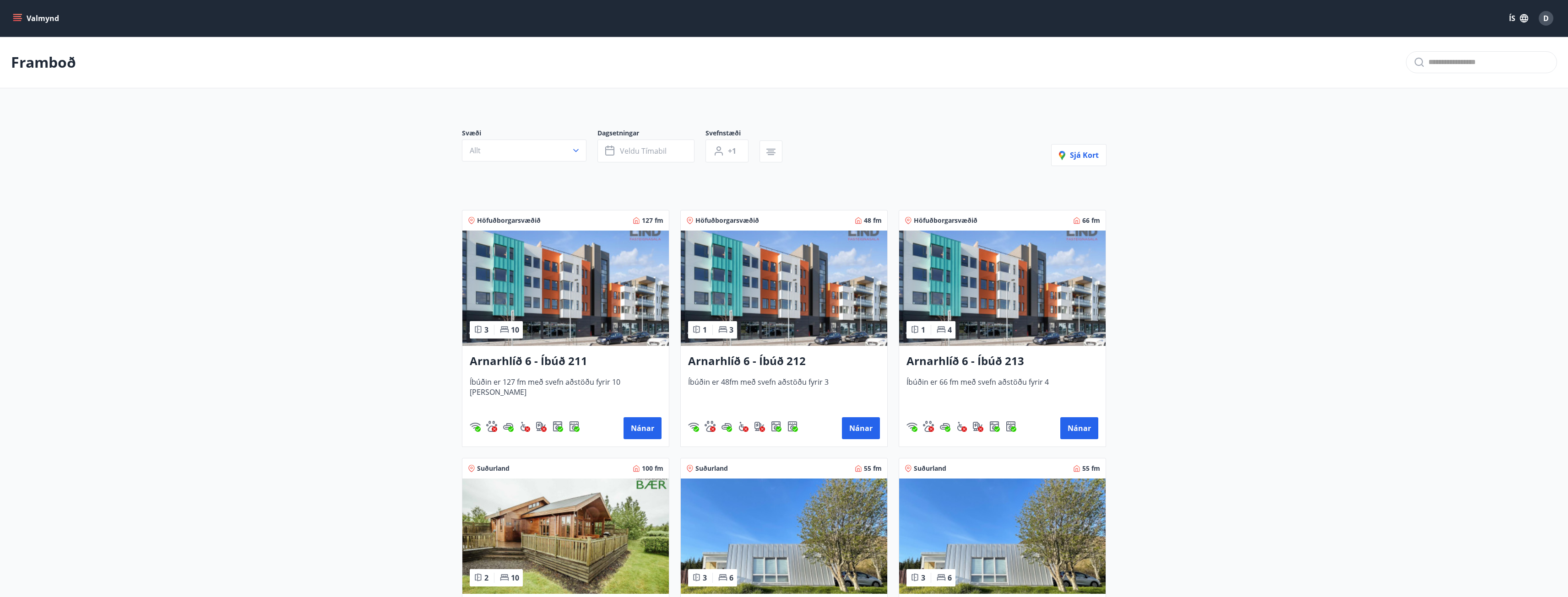
click at [802, 505] on img at bounding box center [784, 536] width 207 height 115
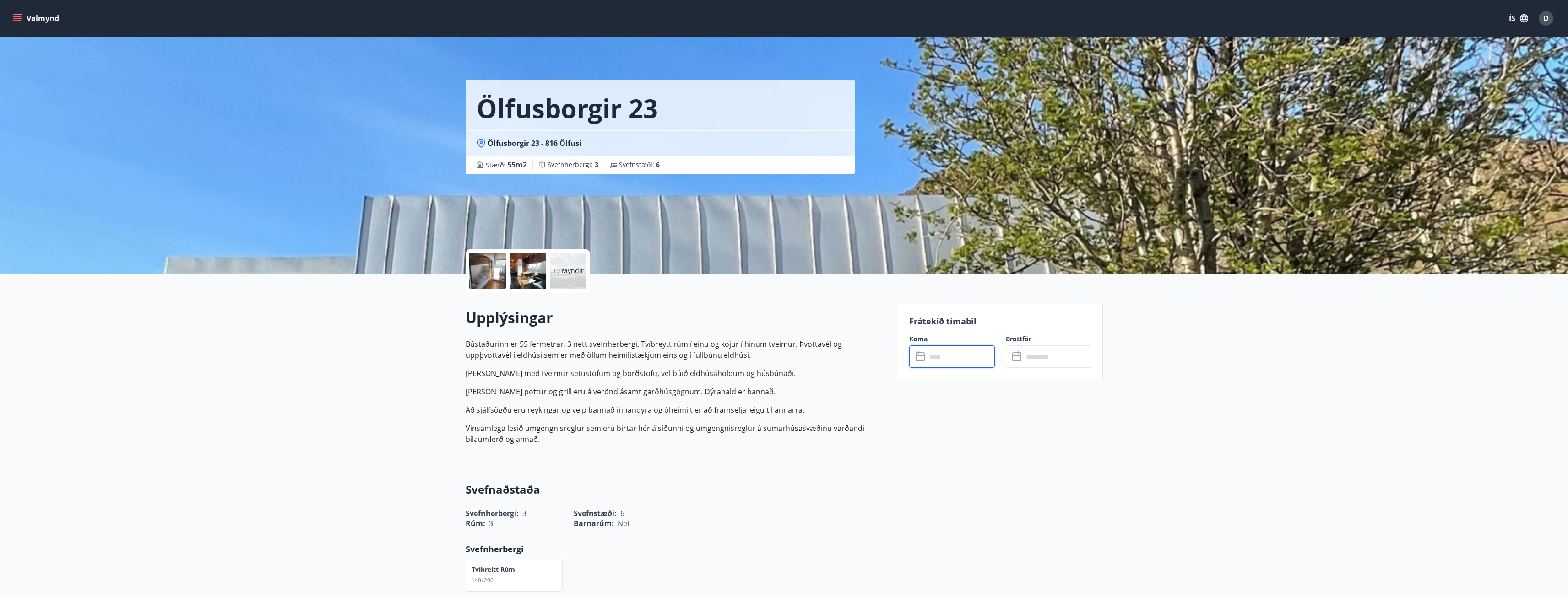
click at [971, 351] on input "text" at bounding box center [961, 356] width 68 height 23
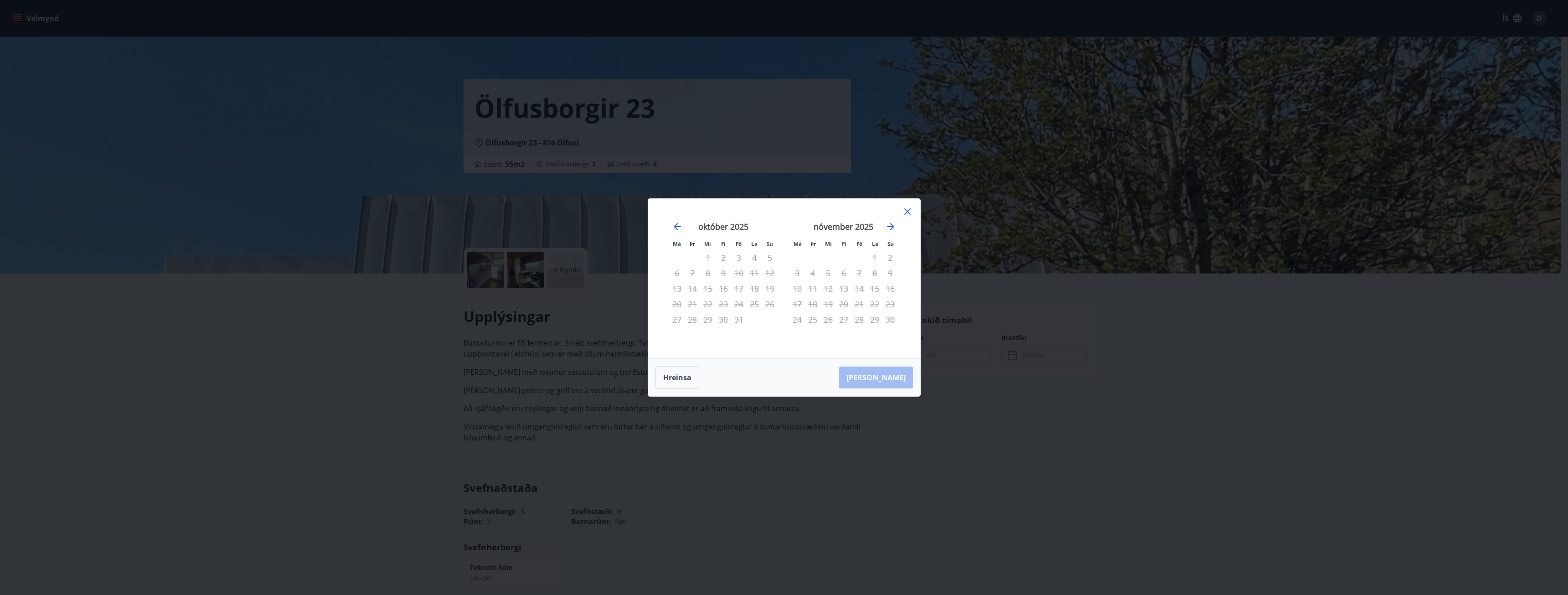
drag, startPoint x: 355, startPoint y: 339, endPoint x: 405, endPoint y: 335, distance: 50.2
click at [354, 339] on div "Má Þr Mi Fi Fö La Su Má Þr Mi Fi Fö La Su [DATE] 1 2 3 4 5 6 7 8 9 10 11 12 13 …" at bounding box center [784, 297] width 1568 height 595
